Goal: Information Seeking & Learning: Learn about a topic

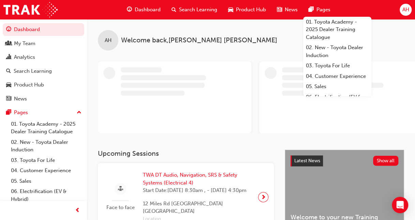
click at [185, 11] on span "Search Learning" at bounding box center [198, 10] width 38 height 8
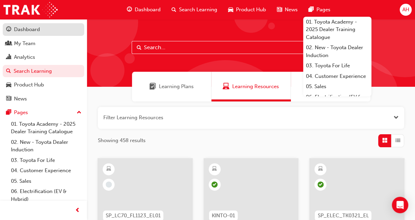
click at [25, 29] on div "Dashboard" at bounding box center [27, 30] width 26 height 8
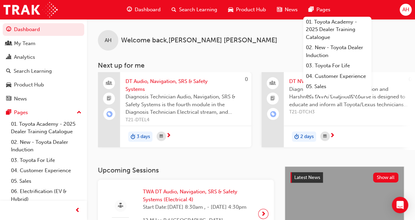
click at [199, 162] on div "AH Welcome back , [PERSON_NAME] Next up for me 0 DT Audio, Navigation, SRS & Sa…" at bounding box center [251, 92] width 328 height 147
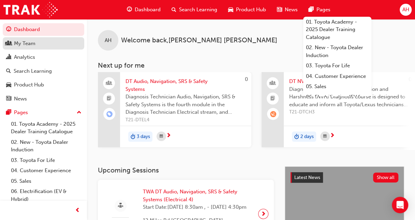
click at [38, 39] on div "My Team" at bounding box center [43, 43] width 75 height 9
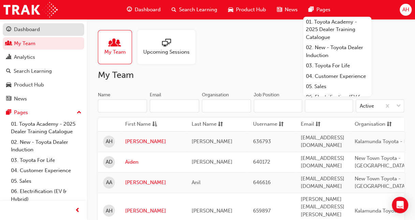
click at [38, 26] on div "Dashboard" at bounding box center [27, 30] width 26 height 8
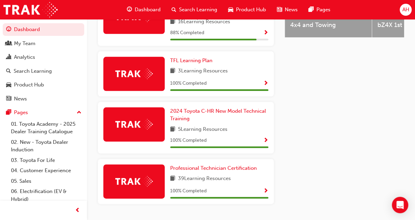
scroll to position [333, 0]
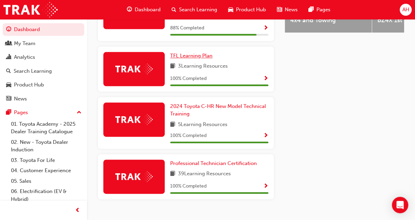
click at [204, 59] on span "TFL Learning Plan" at bounding box center [191, 56] width 42 height 6
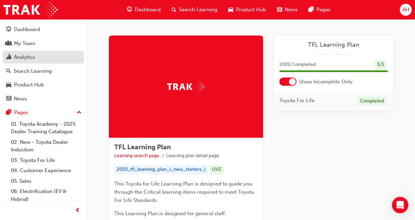
click at [48, 52] on link "Analytics" at bounding box center [44, 57] width 82 height 13
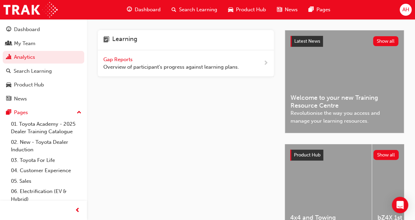
click at [123, 61] on span "Gap Reports" at bounding box center [118, 59] width 31 height 6
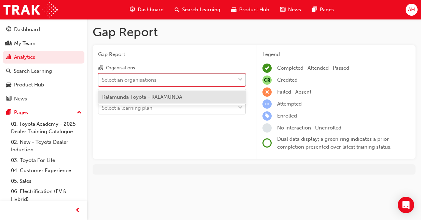
click at [156, 81] on div "Select an organisations" at bounding box center [129, 80] width 55 height 8
click at [102, 81] on input "Organisations option Kalamunda Toyota - KALAMUNDA focused, 1 of 1. 1 result ava…" at bounding box center [102, 79] width 1 height 6
click at [156, 97] on span "Kalamunda Toyota - KALAMUNDA" at bounding box center [142, 97] width 80 height 6
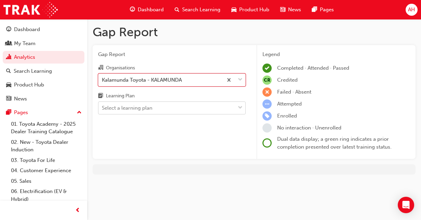
click at [156, 104] on div "Select a learning plan" at bounding box center [166, 108] width 137 height 12
click at [102, 105] on input "Learning Plan Select a learning plan" at bounding box center [102, 108] width 1 height 6
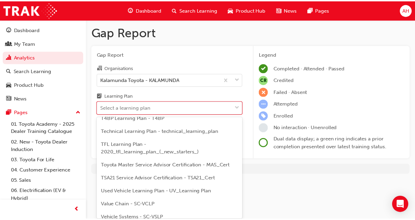
scroll to position [341, 0]
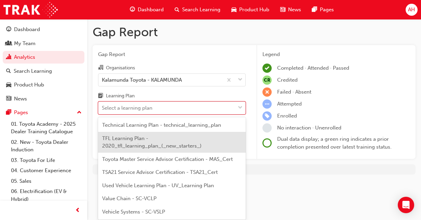
click at [144, 141] on span "TFL Learning Plan - 2020_tfl_learning_plan_(_new_starters_)" at bounding box center [151, 142] width 99 height 14
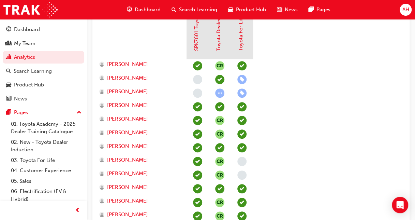
scroll to position [122, 0]
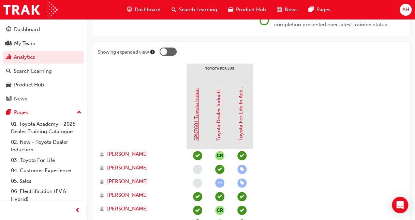
click at [197, 124] on link "SPK7601 Toyota Induction (eLearning)" at bounding box center [197, 96] width 6 height 90
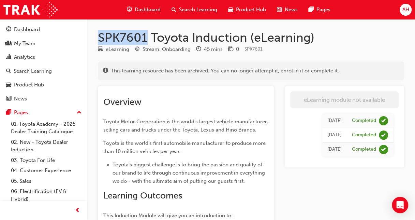
drag, startPoint x: 145, startPoint y: 36, endPoint x: 100, endPoint y: 35, distance: 45.4
click at [100, 35] on h1 "SPK7601 Toyota Induction (eLearning)" at bounding box center [251, 37] width 307 height 15
copy h1 "SPK7601"
click at [185, 8] on span "Search Learning" at bounding box center [198, 10] width 38 height 8
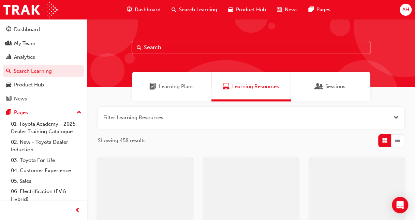
click at [163, 45] on input "text" at bounding box center [251, 47] width 239 height 13
paste input "SPK7601"
type input "SPK7601"
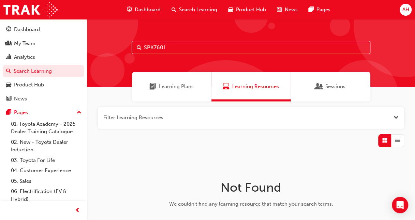
drag, startPoint x: 177, startPoint y: 48, endPoint x: 126, endPoint y: 45, distance: 51.3
click at [126, 45] on div "SPK7601" at bounding box center [251, 53] width 328 height 68
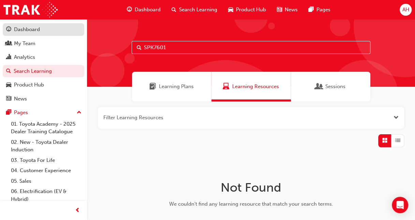
click at [40, 27] on div "Dashboard" at bounding box center [27, 30] width 26 height 8
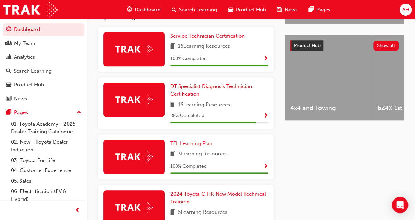
scroll to position [252, 0]
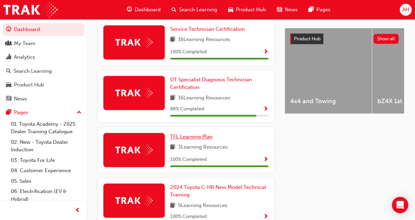
click at [185, 138] on span "TFL Learning Plan" at bounding box center [191, 136] width 42 height 6
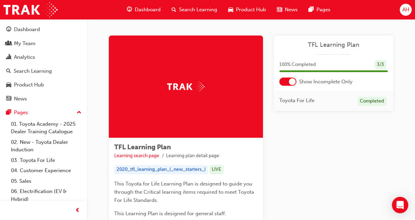
click at [286, 81] on div at bounding box center [288, 81] width 17 height 8
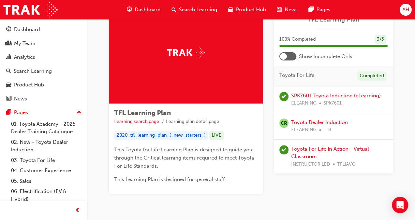
scroll to position [40, 0]
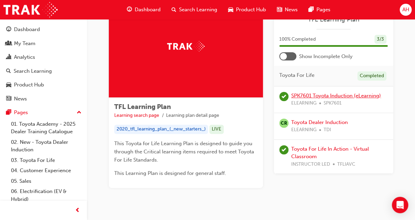
click at [334, 95] on link "SPK7601 Toyota Induction (eLearning)" at bounding box center [336, 95] width 90 height 6
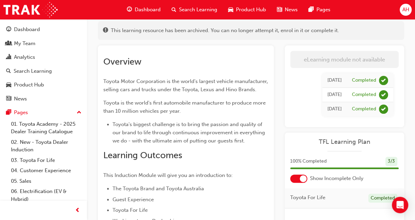
click at [413, 80] on div "SPK7601 Toyota Induction (eLearning) eLearning Stream: Onboarding 45 mins 0 SPK…" at bounding box center [251, 168] width 328 height 357
click at [193, 9] on span "Search Learning" at bounding box center [198, 10] width 38 height 8
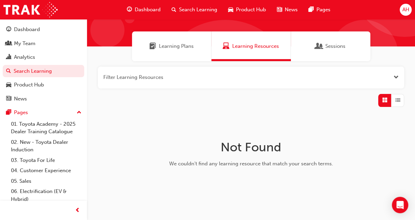
click at [157, 72] on button "button" at bounding box center [251, 78] width 307 height 22
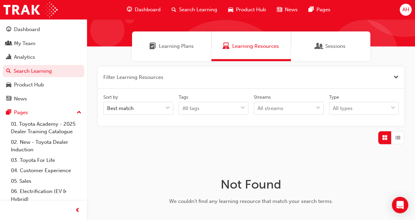
click at [182, 6] on span "Search Learning" at bounding box center [198, 10] width 38 height 8
click at [179, 46] on span "Learning Plans" at bounding box center [176, 46] width 35 height 8
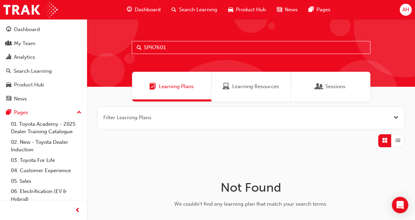
drag, startPoint x: 177, startPoint y: 46, endPoint x: 129, endPoint y: 39, distance: 48.0
click at [129, 39] on div "SPK7601" at bounding box center [251, 53] width 328 height 68
type input "electrification"
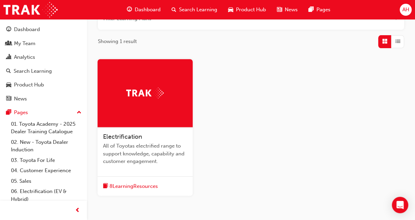
scroll to position [133, 0]
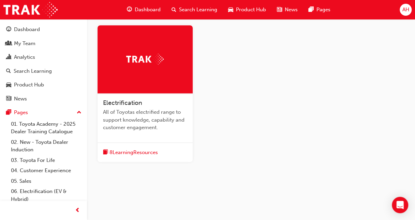
click at [148, 115] on span "All of Toyotas electrified range to support knowledge, capability and customer …" at bounding box center [145, 119] width 84 height 23
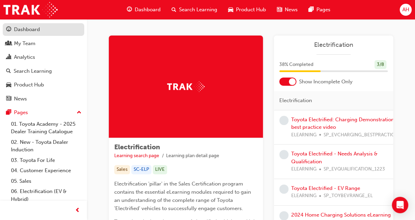
click at [45, 35] on link "Dashboard" at bounding box center [44, 29] width 82 height 13
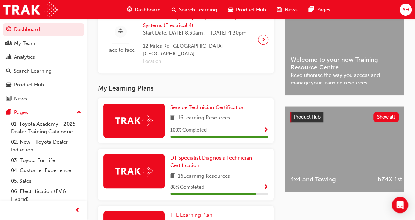
scroll to position [179, 0]
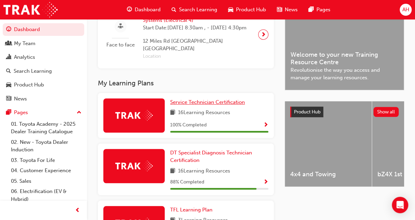
click at [231, 102] on span "Service Technician Certification" at bounding box center [207, 102] width 75 height 6
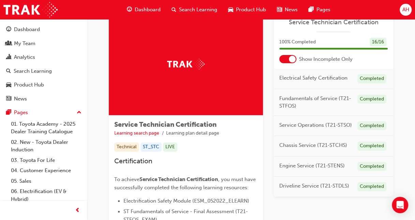
scroll to position [26, 0]
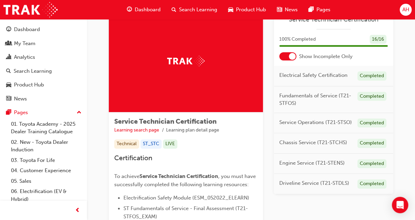
click at [303, 76] on span "Electrical Safety Certification" at bounding box center [314, 75] width 68 height 8
drag, startPoint x: 303, startPoint y: 76, endPoint x: 307, endPoint y: 79, distance: 4.9
click at [307, 79] on span "Electrical Safety Certification" at bounding box center [314, 75] width 68 height 8
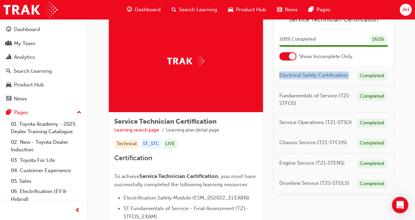
click at [332, 78] on span "Electrical Safety Certification" at bounding box center [314, 75] width 68 height 8
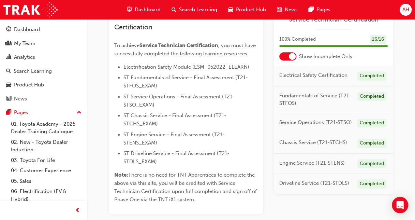
scroll to position [156, 0]
drag, startPoint x: 194, startPoint y: 67, endPoint x: 244, endPoint y: 67, distance: 50.2
click at [244, 67] on span "Electrification Safety Module (ESM_052022_ELEARN)" at bounding box center [187, 68] width 126 height 6
drag, startPoint x: 244, startPoint y: 67, endPoint x: 242, endPoint y: 77, distance: 10.4
click at [242, 77] on span "ST Fundamentals of Service - Final Assessment (T21-STFOS_EXAM)" at bounding box center [186, 82] width 125 height 14
